Goal: Complete application form

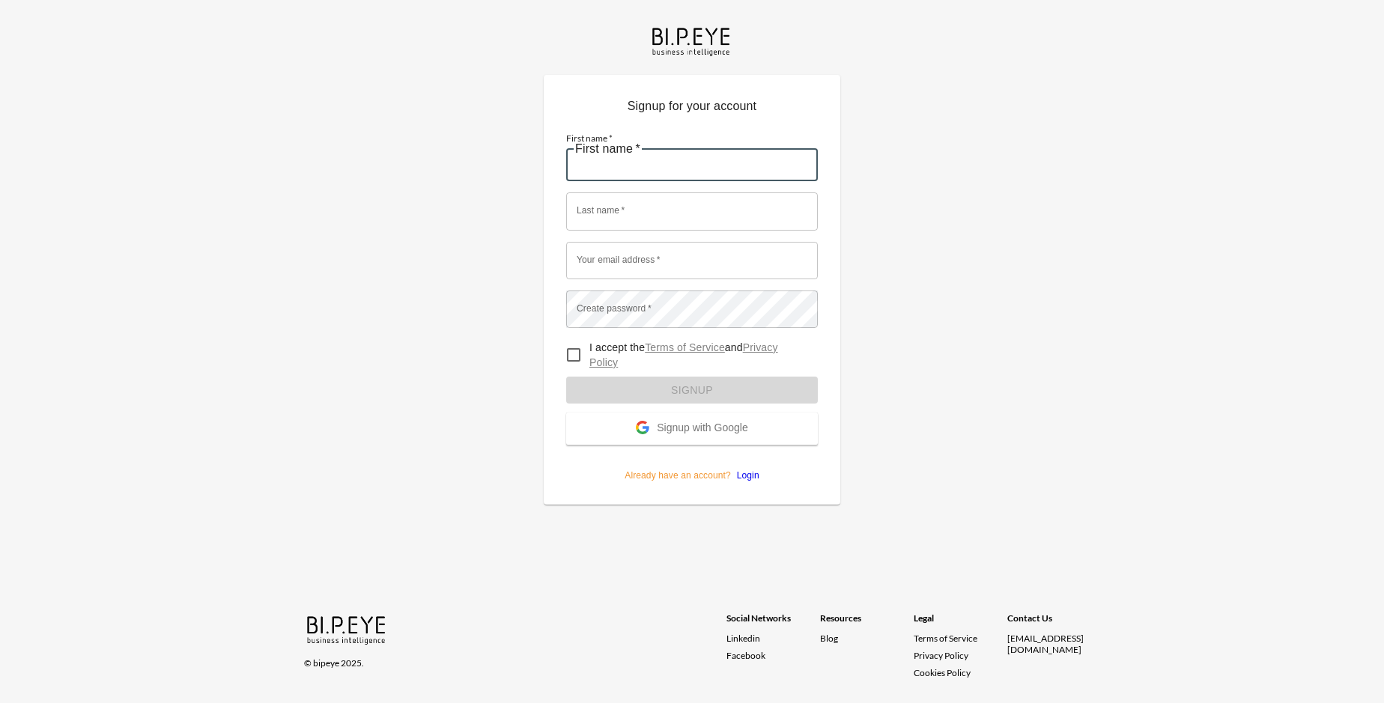
click at [692, 144] on input "First name   *" at bounding box center [692, 162] width 252 height 37
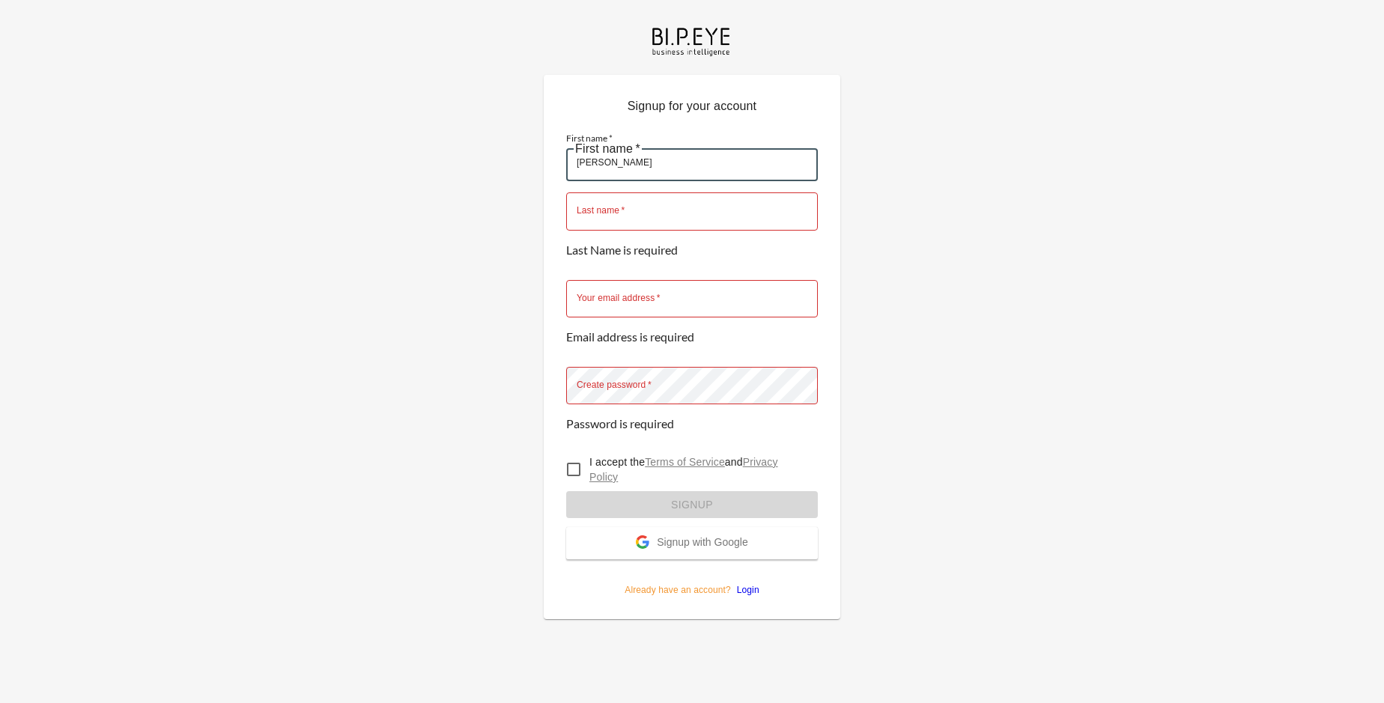
type input "[PERSON_NAME]"
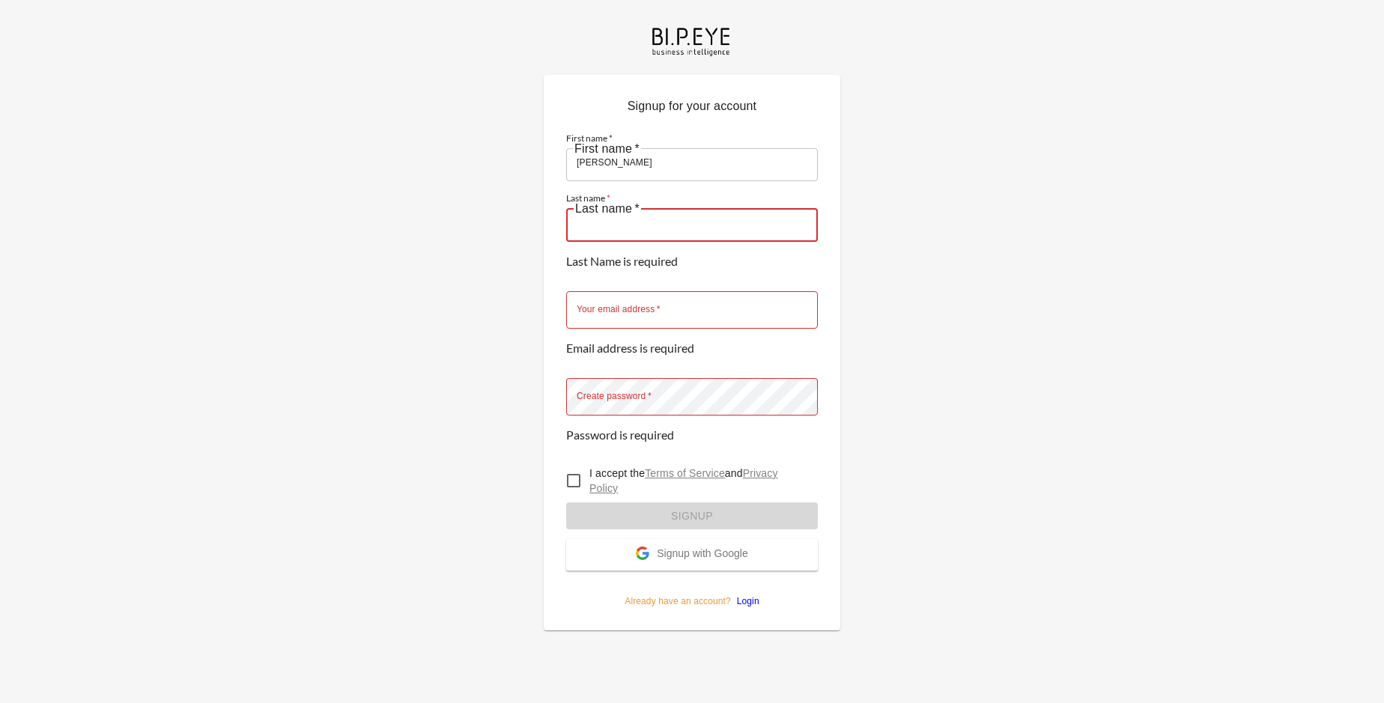
click at [692, 204] on input "Last name   *" at bounding box center [692, 222] width 252 height 37
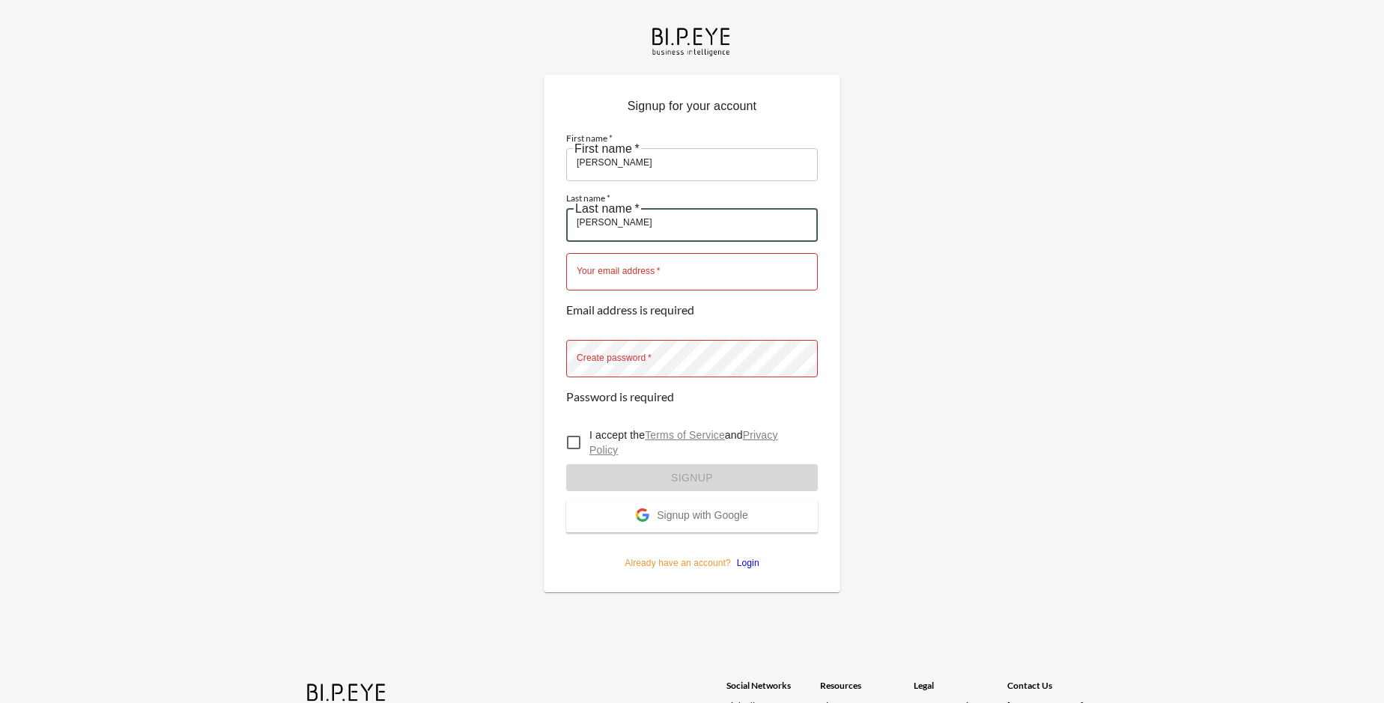
type input "[PERSON_NAME]"
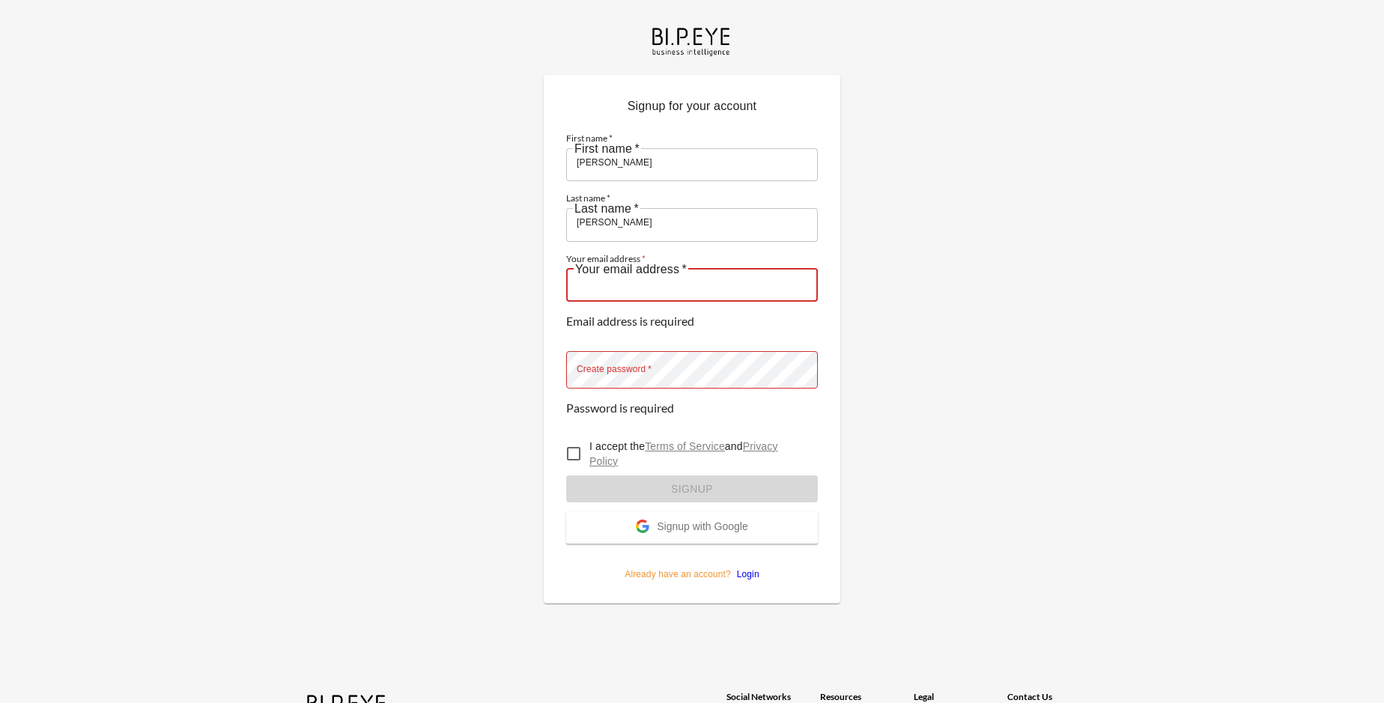
click at [692, 264] on input "Your email address   *" at bounding box center [692, 282] width 252 height 37
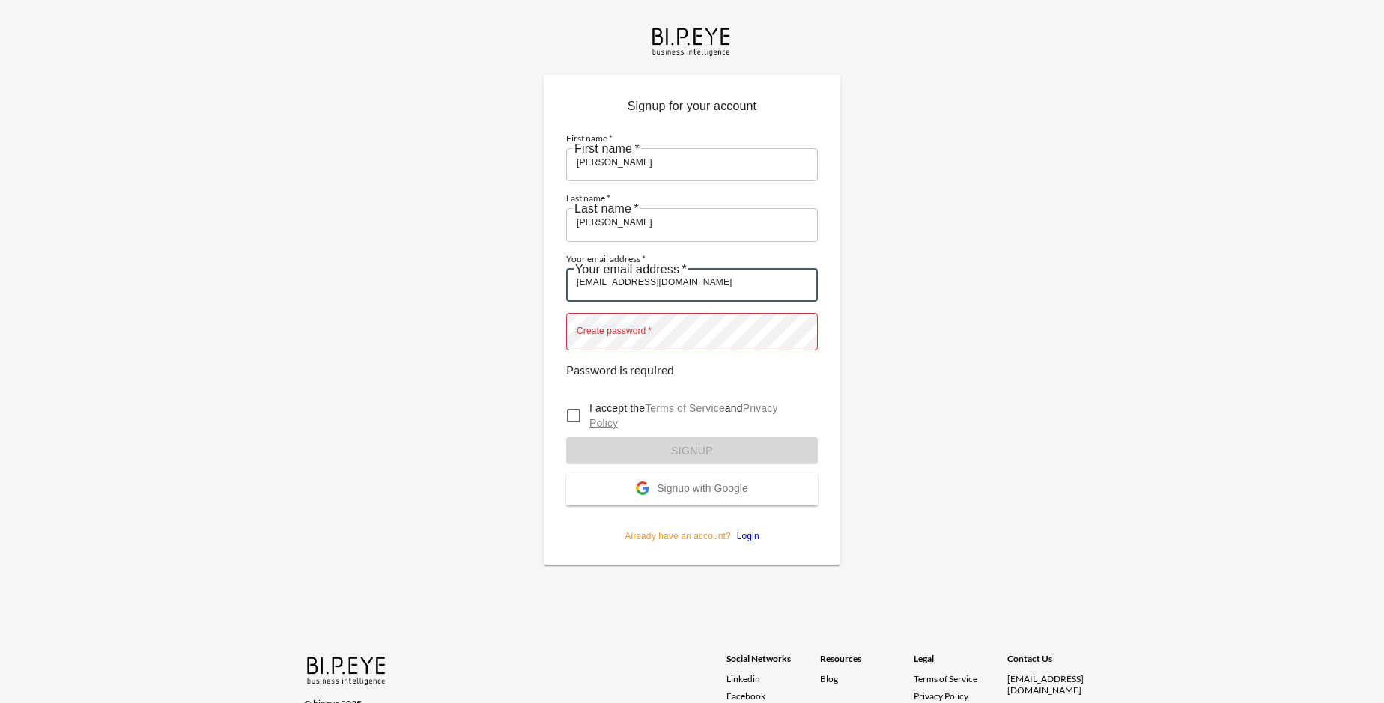
type input "[EMAIL_ADDRESS][DOMAIN_NAME]"
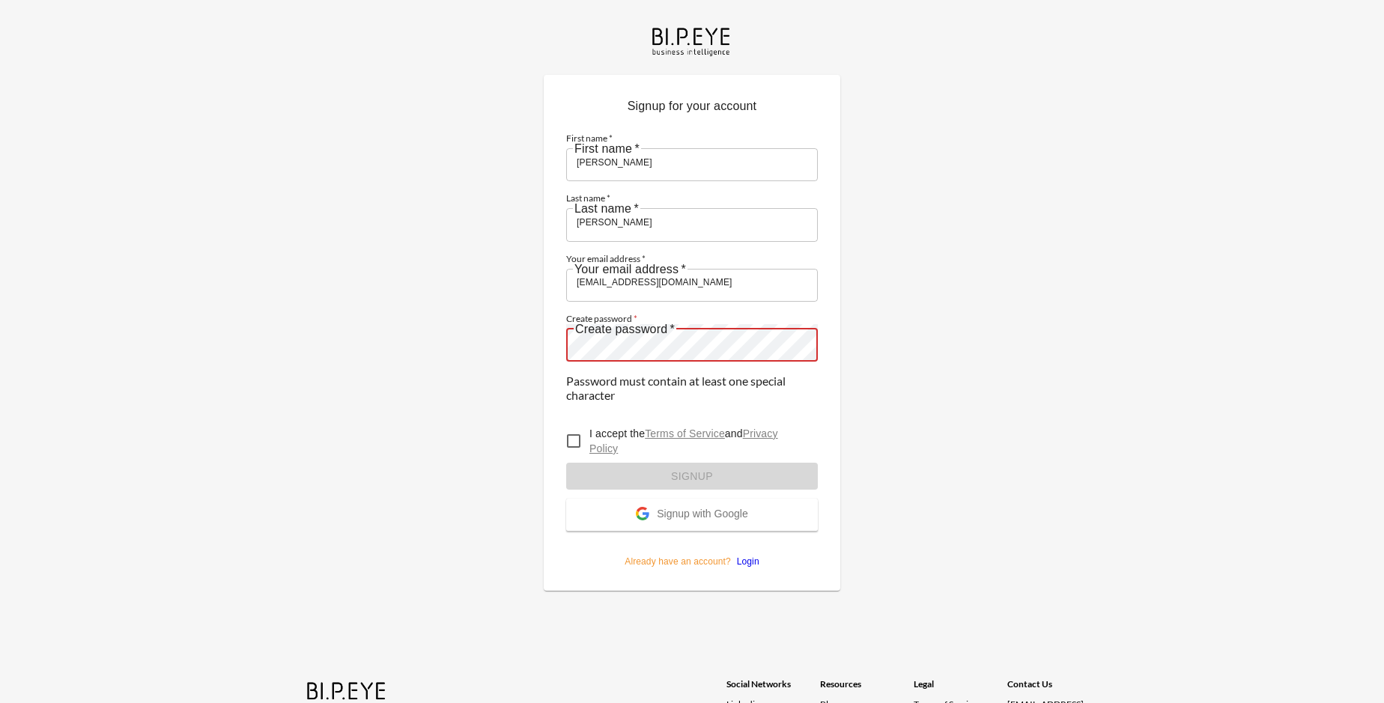
click at [574, 426] on input "I accept the Terms of Service and Privacy Policy" at bounding box center [573, 441] width 31 height 31
checkbox input "true"
click at [692, 508] on span "Signup with Google" at bounding box center [702, 515] width 91 height 15
click at [692, 375] on form "First name   * [PERSON_NAME] First name   * Last name   * [PERSON_NAME] Last na…" at bounding box center [692, 344] width 252 height 447
click at [692, 508] on span "Signup with Google" at bounding box center [702, 515] width 91 height 15
